Goal: Task Accomplishment & Management: Manage account settings

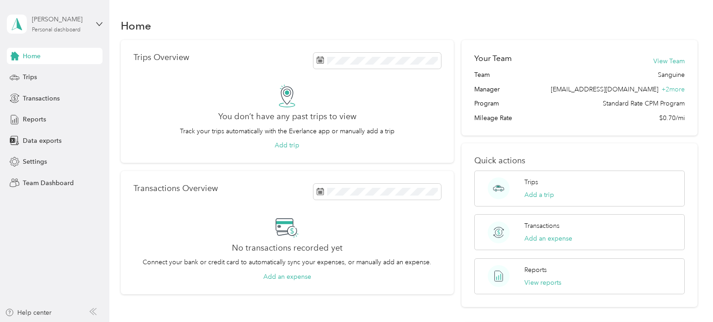
click at [74, 26] on div "[PERSON_NAME] Personal dashboard" at bounding box center [60, 24] width 57 height 18
click at [64, 73] on div "Team dashboard" at bounding box center [102, 75] width 179 height 16
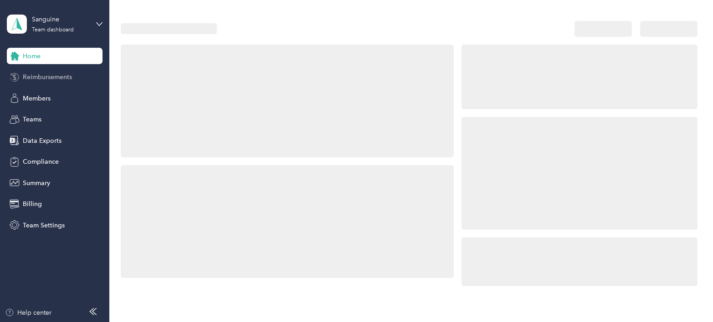
click at [65, 73] on span "Reimbursements" at bounding box center [47, 77] width 49 height 10
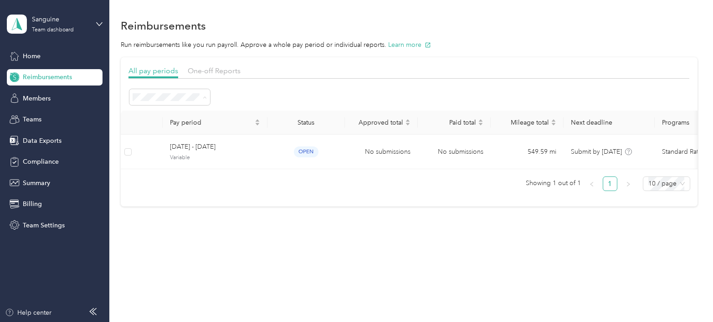
click at [183, 114] on div "All periods" at bounding box center [170, 114] width 68 height 10
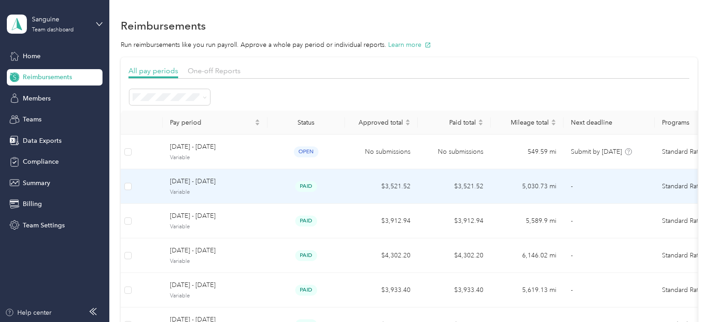
click at [240, 183] on span "[DATE] - [DATE]" at bounding box center [215, 182] width 90 height 10
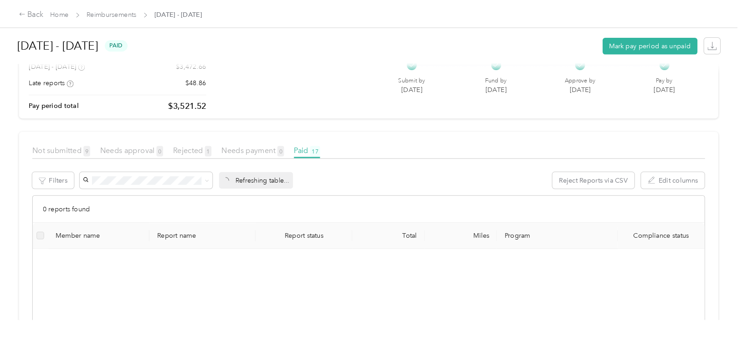
scroll to position [91, 0]
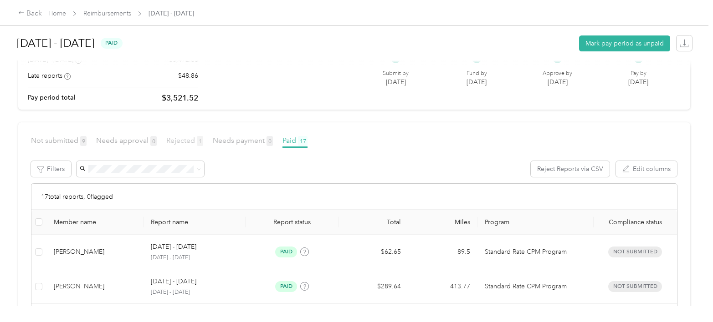
click at [193, 143] on span "Rejected 1" at bounding box center [184, 140] width 37 height 9
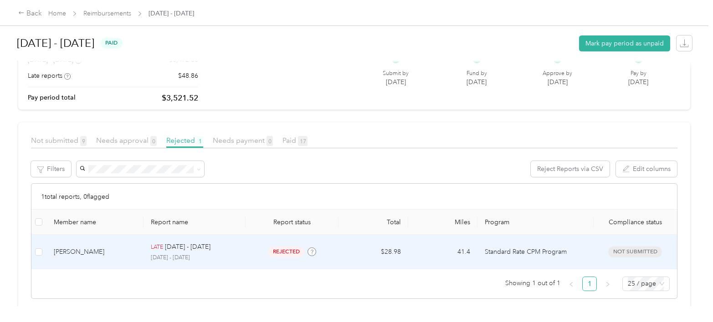
click at [226, 253] on div "LATE [DATE] - [DATE] [DATE] - [DATE]" at bounding box center [194, 252] width 87 height 20
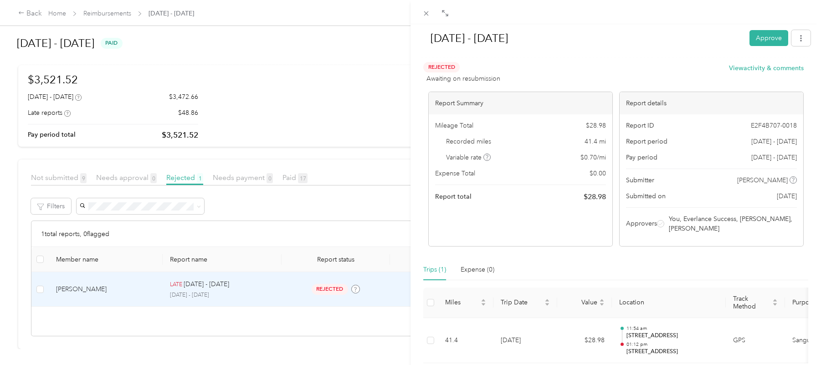
scroll to position [61, 0]
click at [445, 15] on icon at bounding box center [444, 13] width 7 height 7
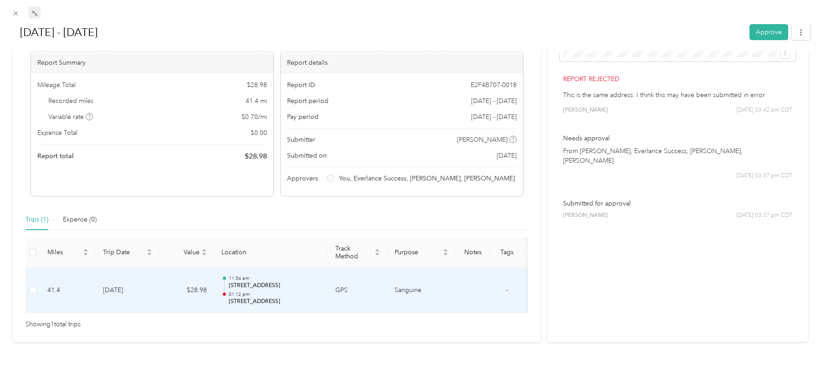
scroll to position [38, 0]
